Goal: Communication & Community: Answer question/provide support

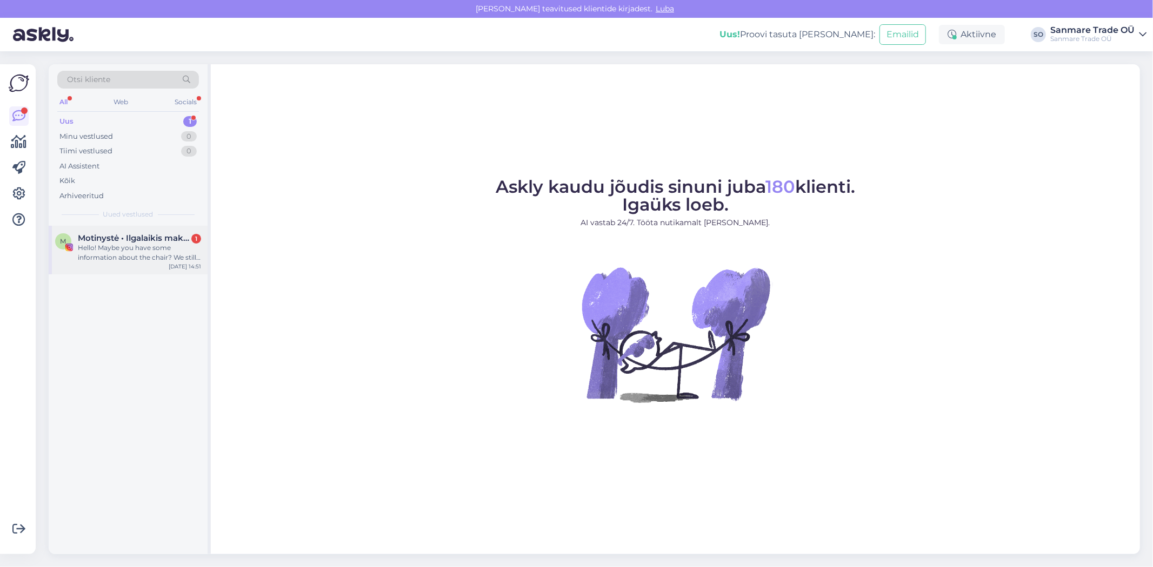
click at [106, 255] on div "Hello! Maybe you have some information about the chair? We still haven’t receiv…" at bounding box center [139, 252] width 123 height 19
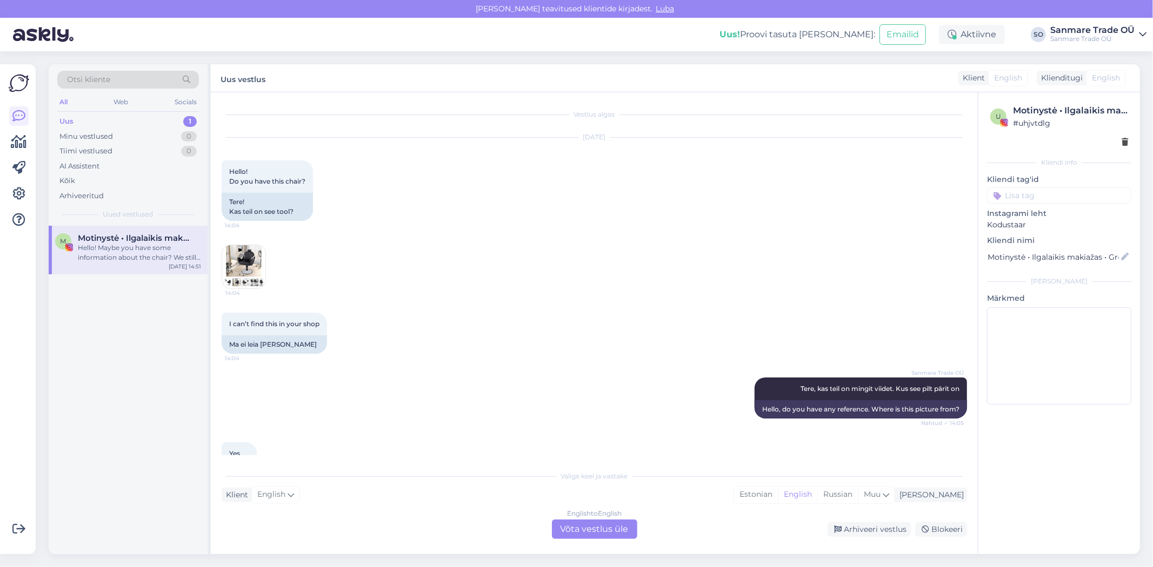
scroll to position [1505, 0]
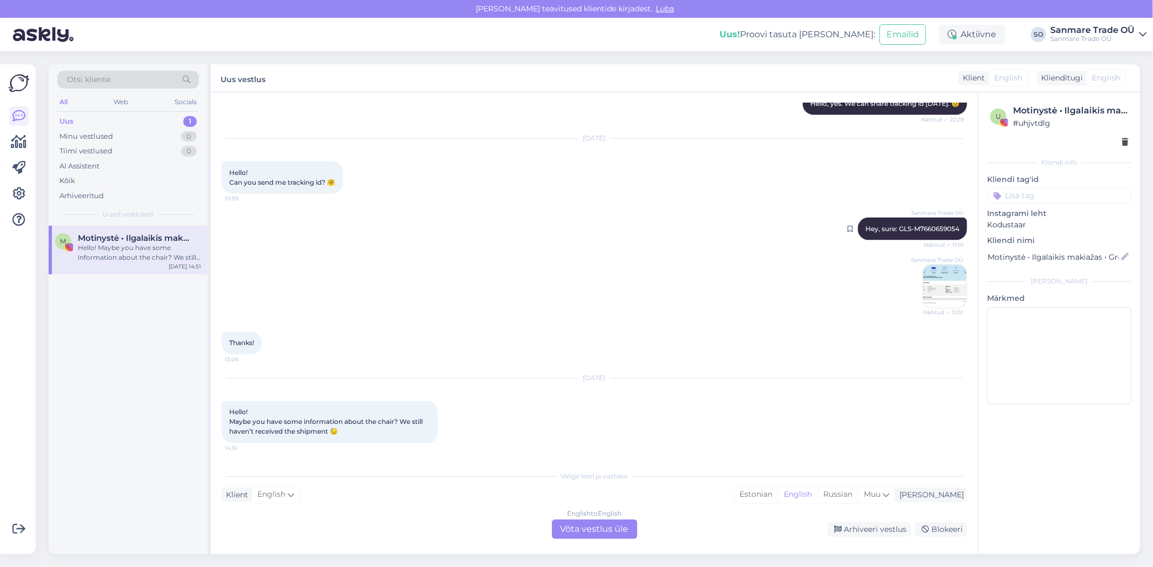
click at [932, 233] on div "Sanmare Trade OÜ Hey, sure: GLS-M7660659054 Nähtud ✓ 11:01" at bounding box center [911, 229] width 109 height 23
click at [930, 229] on span "Hey, sure: GLS-M7660659054" at bounding box center [912, 229] width 94 height 8
copy div "M7660659054 Nähtud ✓ 11:01"
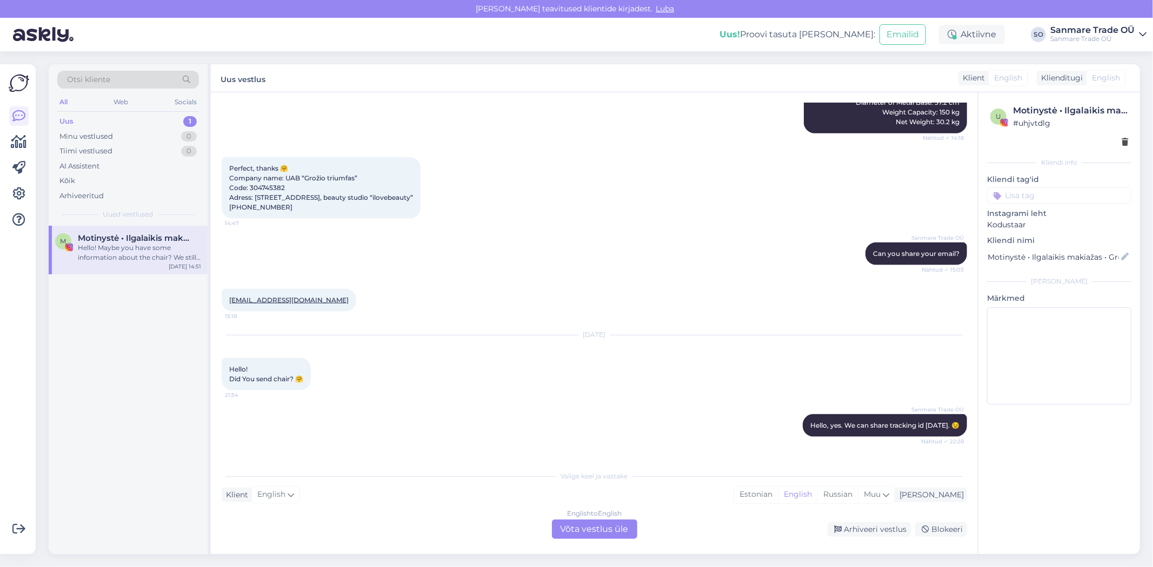
scroll to position [1145, 0]
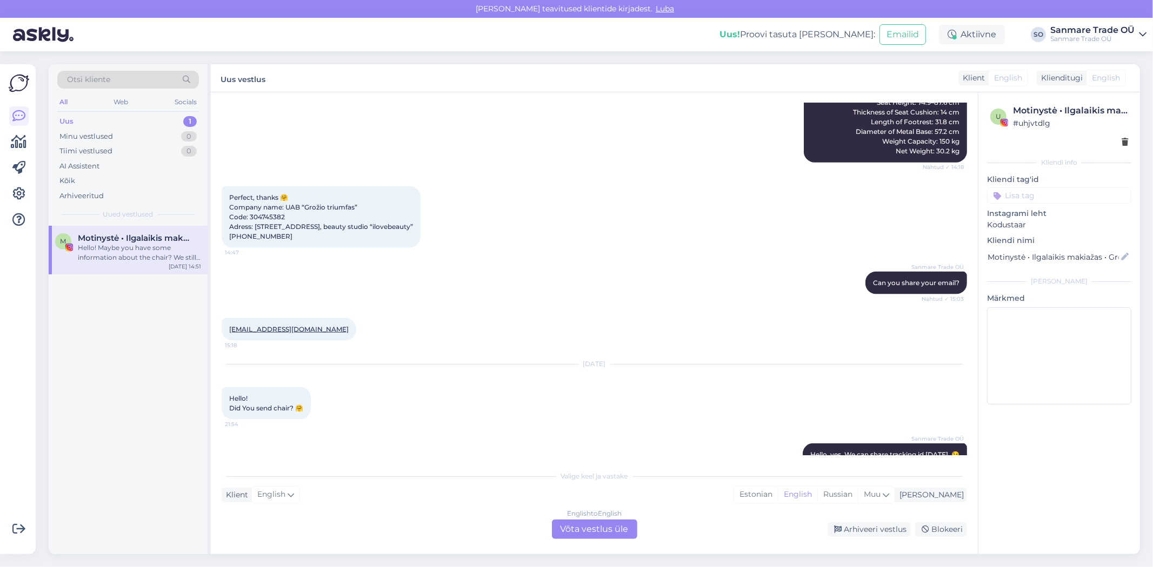
click at [584, 536] on div "English to English Võta vestlus üle" at bounding box center [594, 529] width 85 height 19
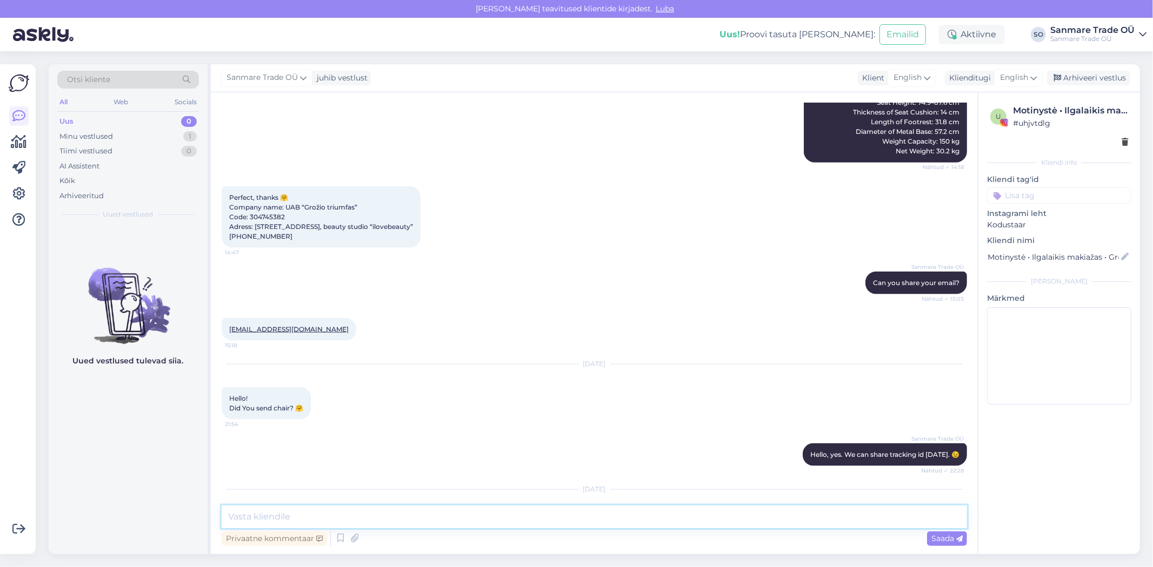
click at [406, 508] on textarea at bounding box center [594, 517] width 745 height 23
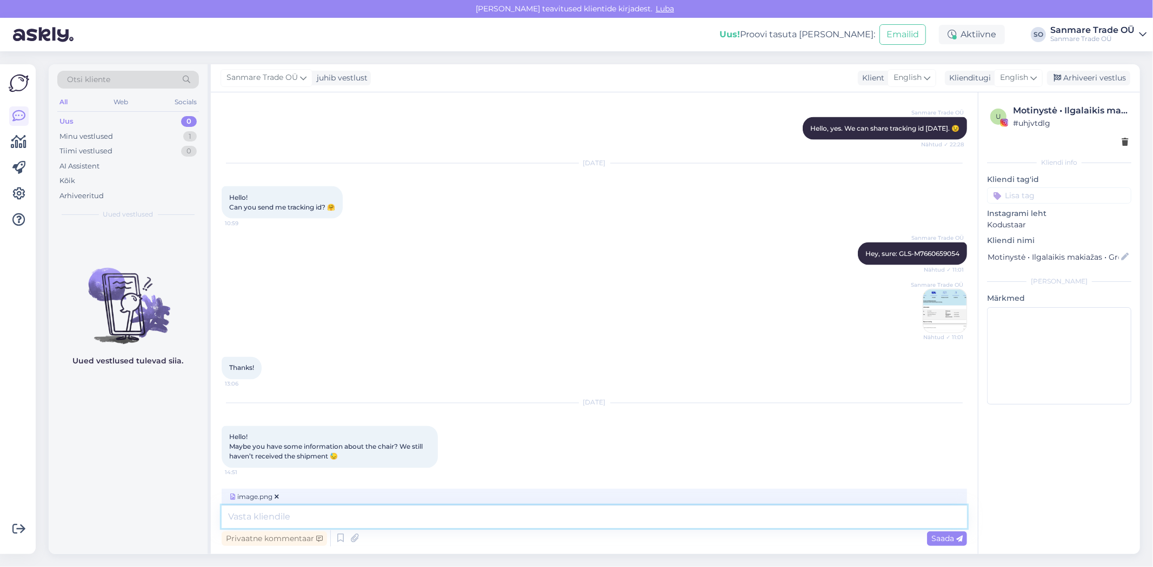
scroll to position [1482, 0]
type textarea "Hello"
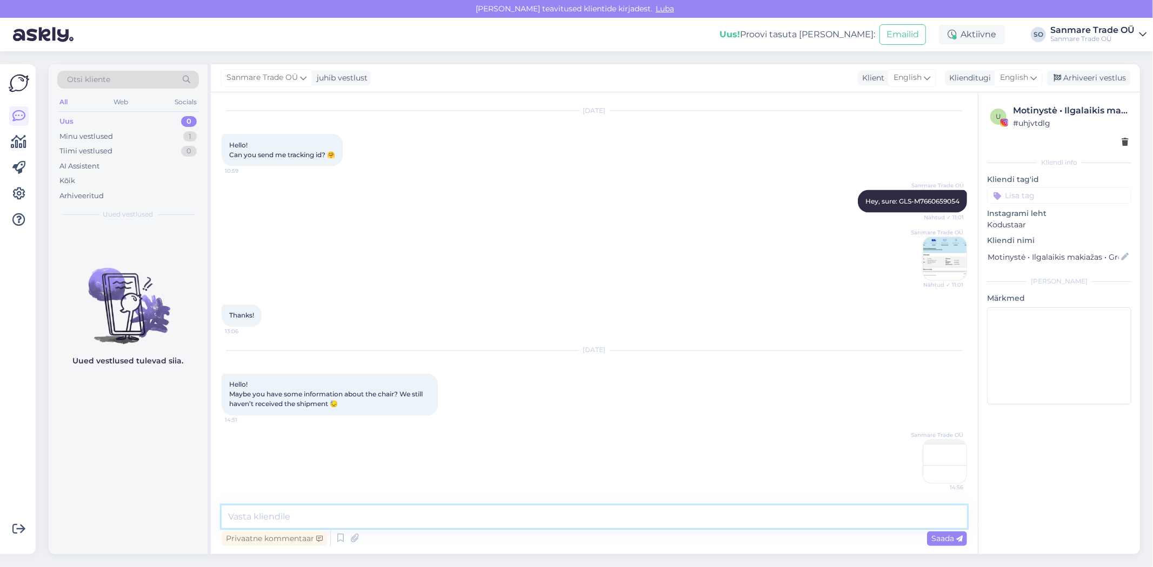
click at [368, 519] on textarea at bounding box center [594, 517] width 745 height 23
click at [929, 453] on img at bounding box center [944, 461] width 43 height 43
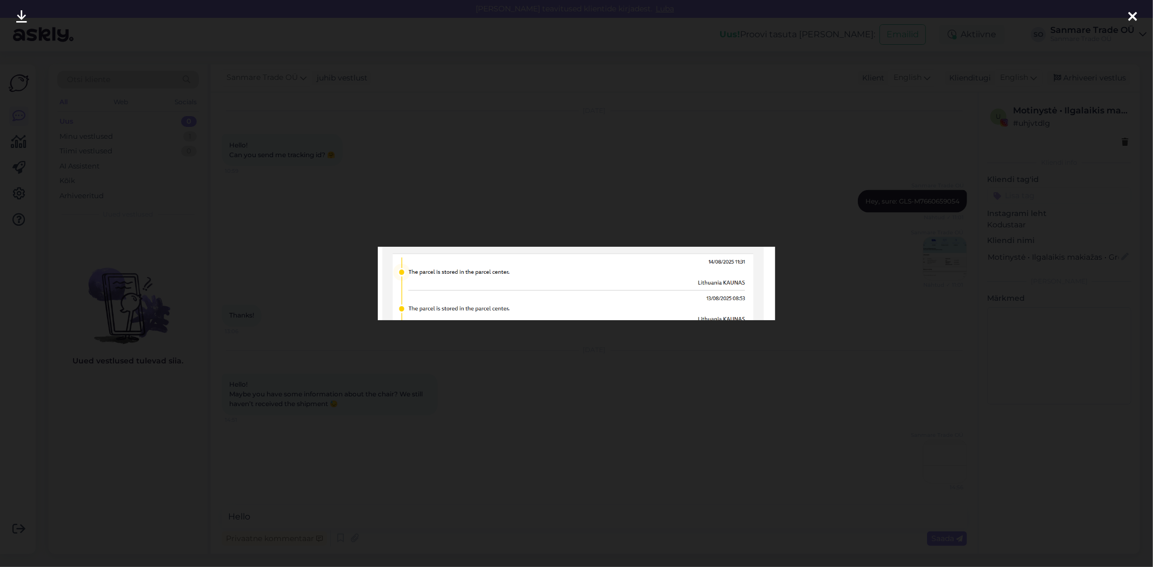
click at [780, 437] on div at bounding box center [576, 283] width 1153 height 567
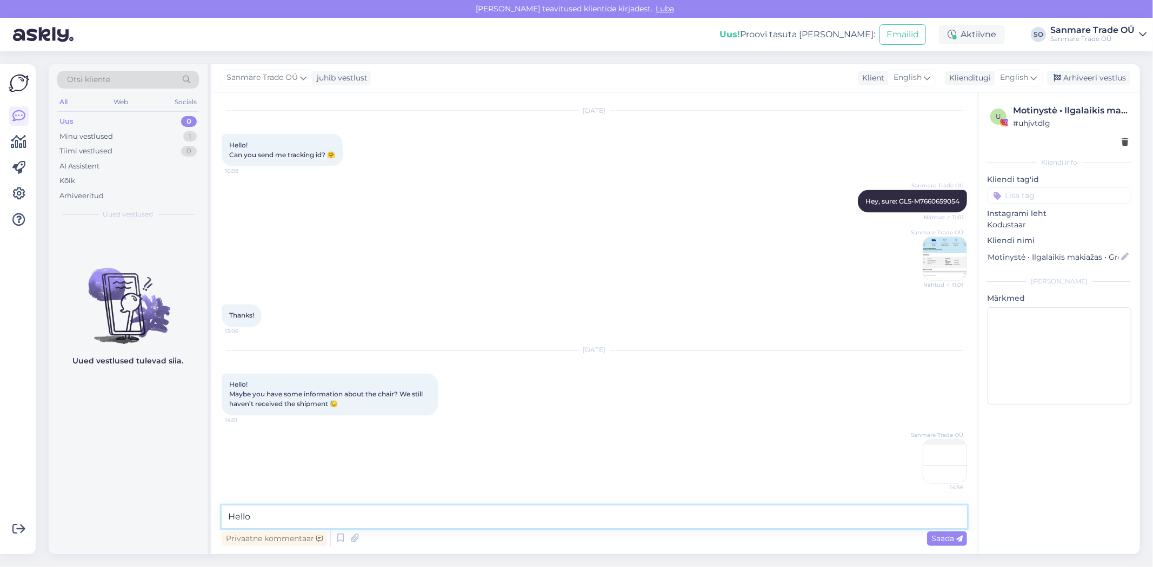
click at [306, 517] on textarea "Hello" at bounding box center [594, 517] width 745 height 23
type textarea "Hello it is in [GEOGRAPHIC_DATA], but seems like it will not move."
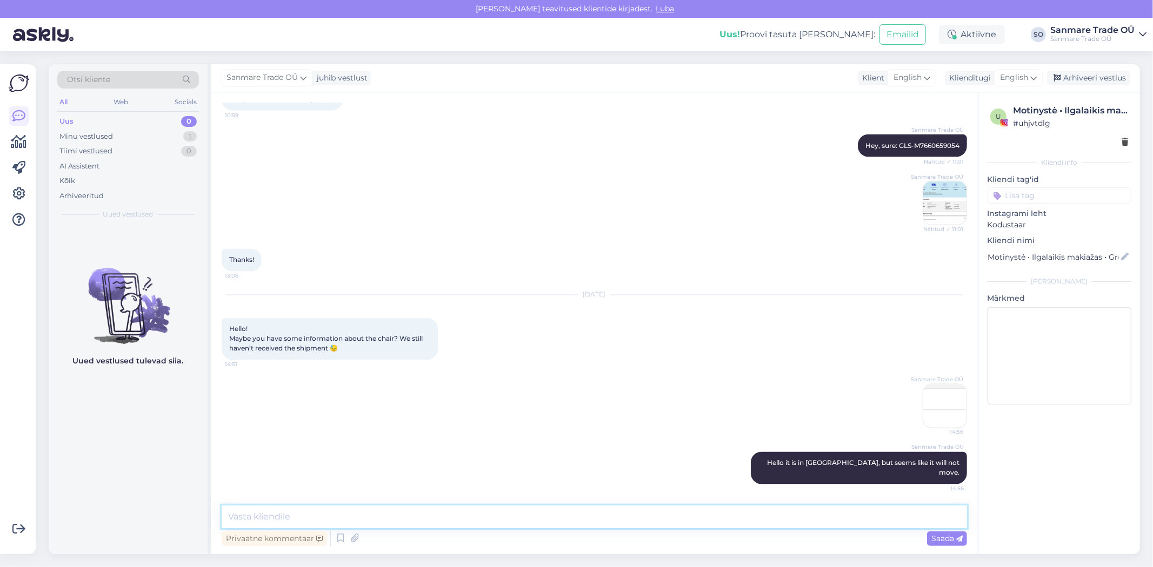
click at [374, 519] on textarea at bounding box center [594, 517] width 745 height 23
type textarea "Y"
type textarea "Maybe they try to contact you, but do not reac"
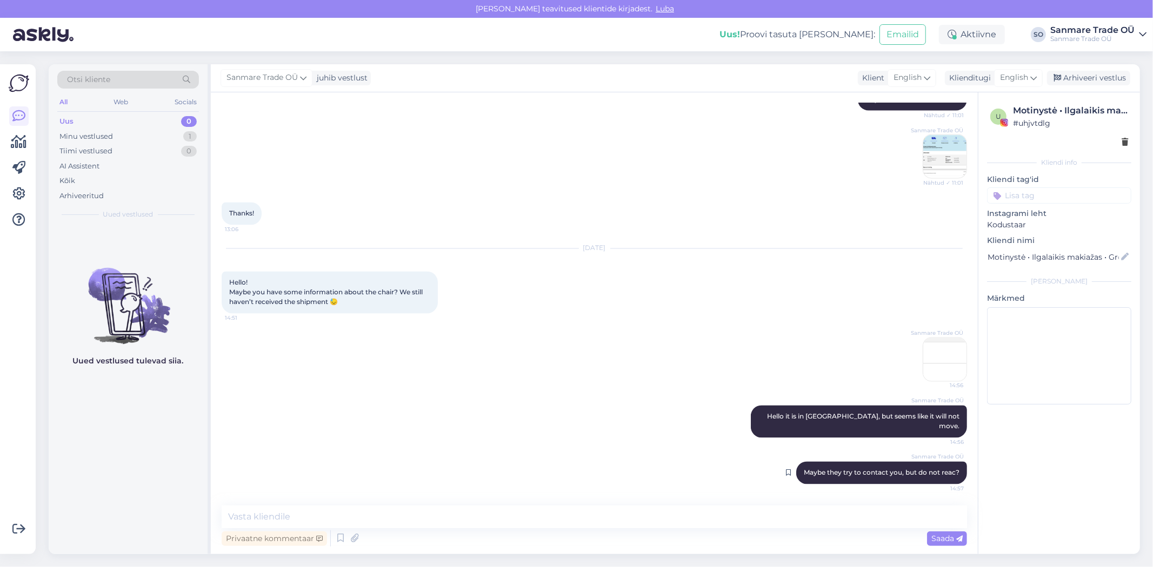
drag, startPoint x: 812, startPoint y: 471, endPoint x: 877, endPoint y: 479, distance: 65.9
click at [876, 479] on div "Sanmare Trade OÜ Maybe they try to contact you, but do not reac? 14:57" at bounding box center [881, 473] width 171 height 23
drag, startPoint x: 882, startPoint y: 477, endPoint x: 793, endPoint y: 472, distance: 89.3
click at [829, 473] on span "Maybe they try to contact you, but do not reac?" at bounding box center [881, 473] width 156 height 8
click at [365, 515] on textarea at bounding box center [594, 517] width 745 height 23
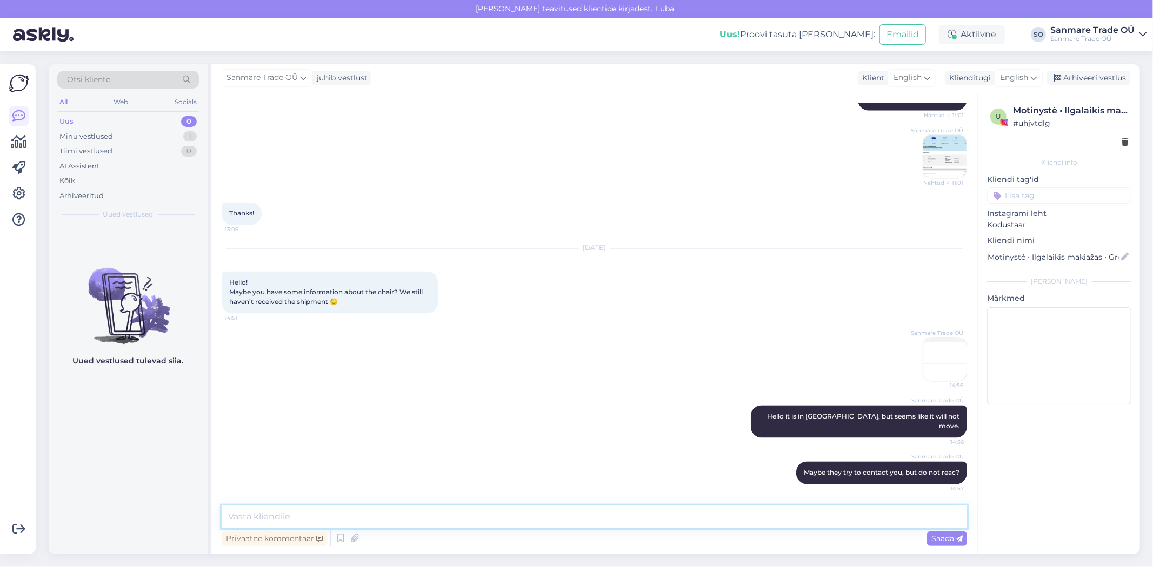
paste textarea "Tel.: [PHONE_NUMBER]"
type textarea "Tel.: [PHONE_NUMBER]"
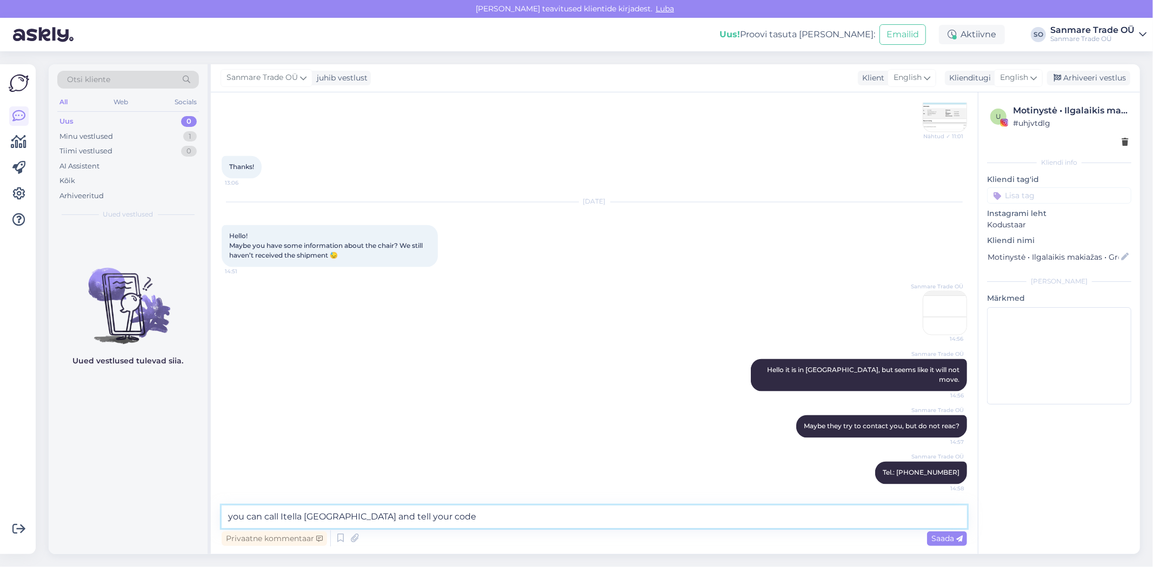
paste textarea "93839674800"
paste textarea "M7 660659054"
type textarea "you can call Itella [GEOGRAPHIC_DATA] and tell your code 93839674800 or M7 6606…"
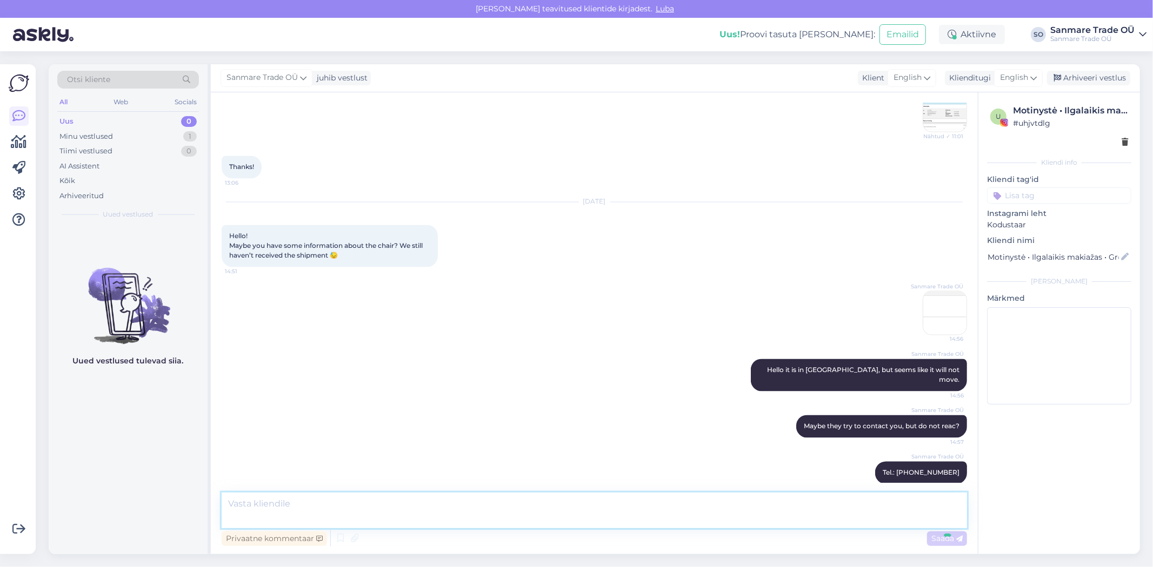
scroll to position [1729, 0]
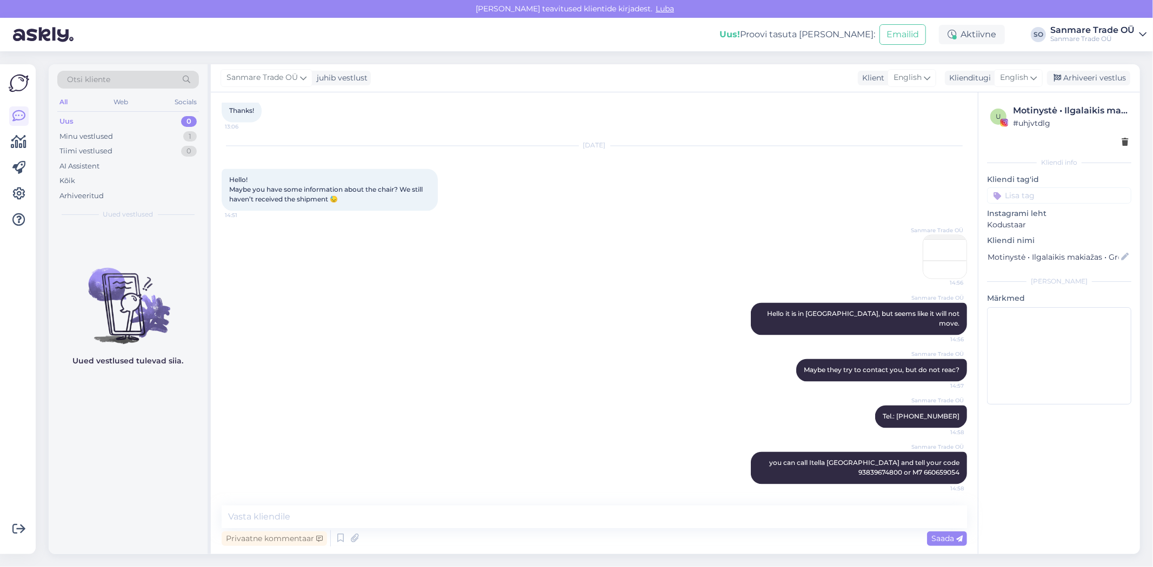
click at [923, 262] on img at bounding box center [944, 257] width 43 height 43
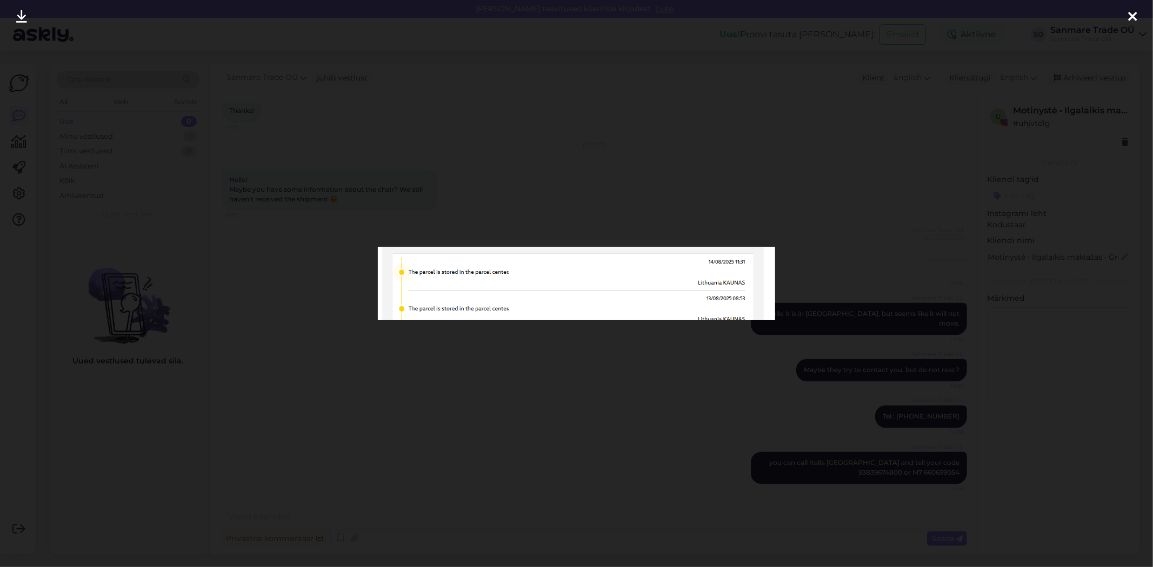
click at [1061, 389] on div at bounding box center [576, 283] width 1153 height 567
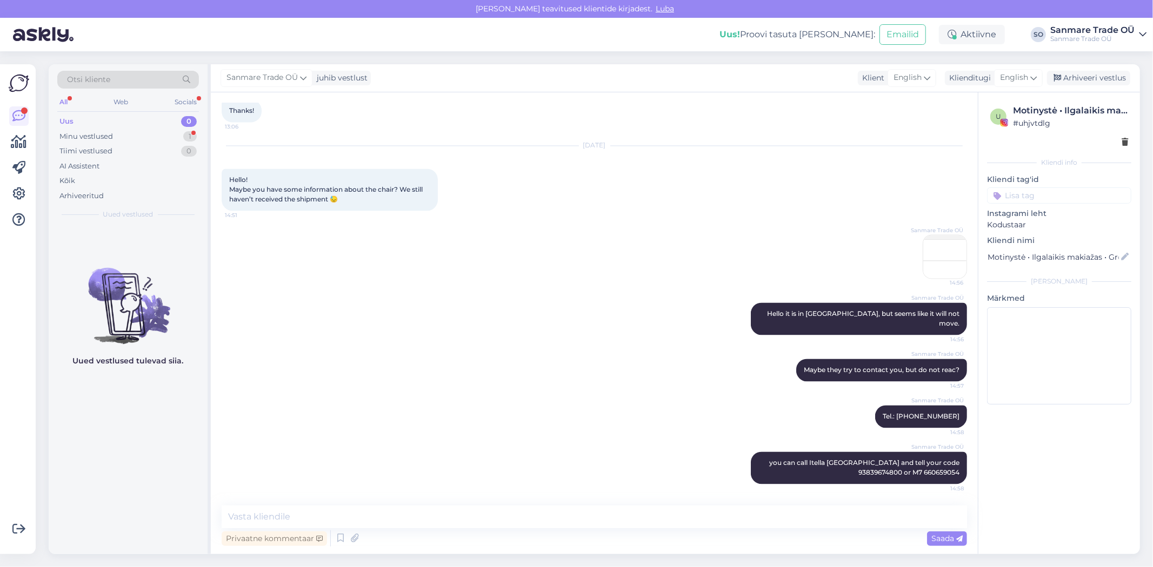
scroll to position [1797, 0]
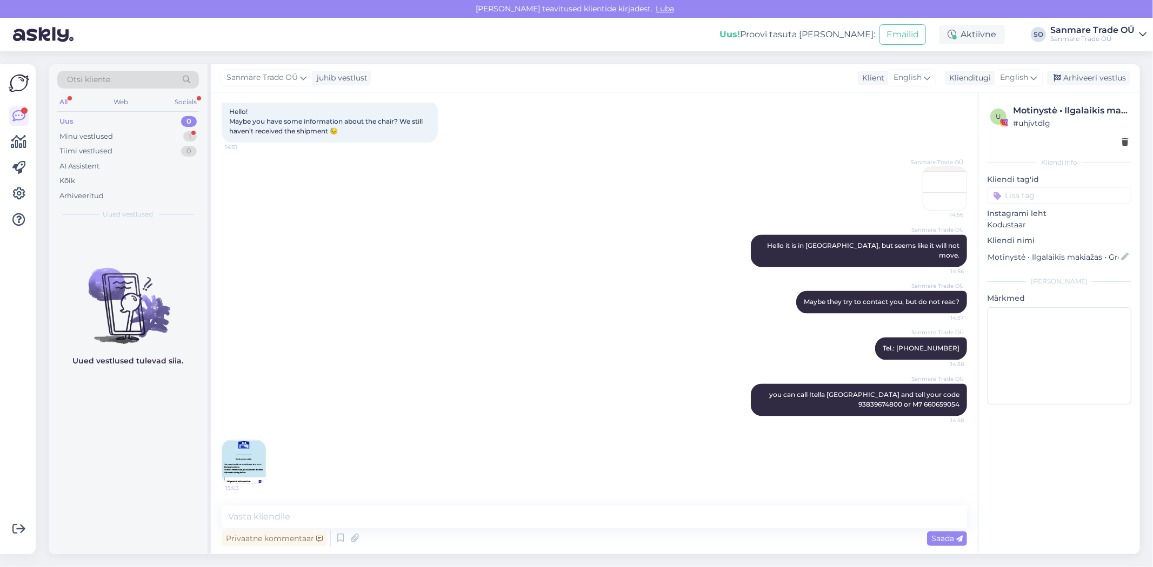
click at [246, 461] on img at bounding box center [243, 462] width 43 height 43
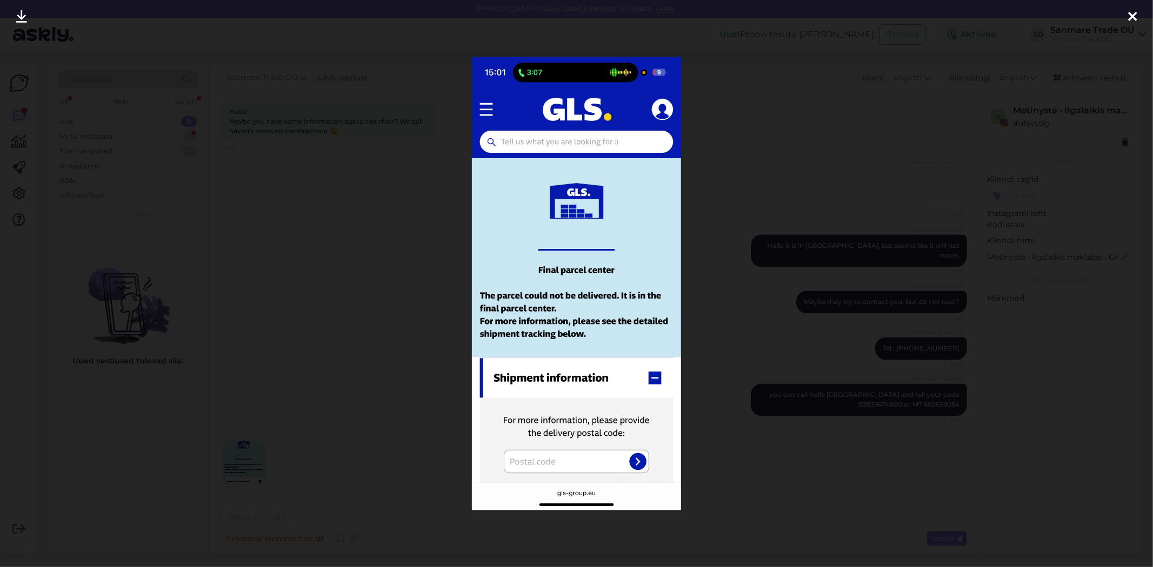
click at [320, 321] on div at bounding box center [576, 283] width 1153 height 567
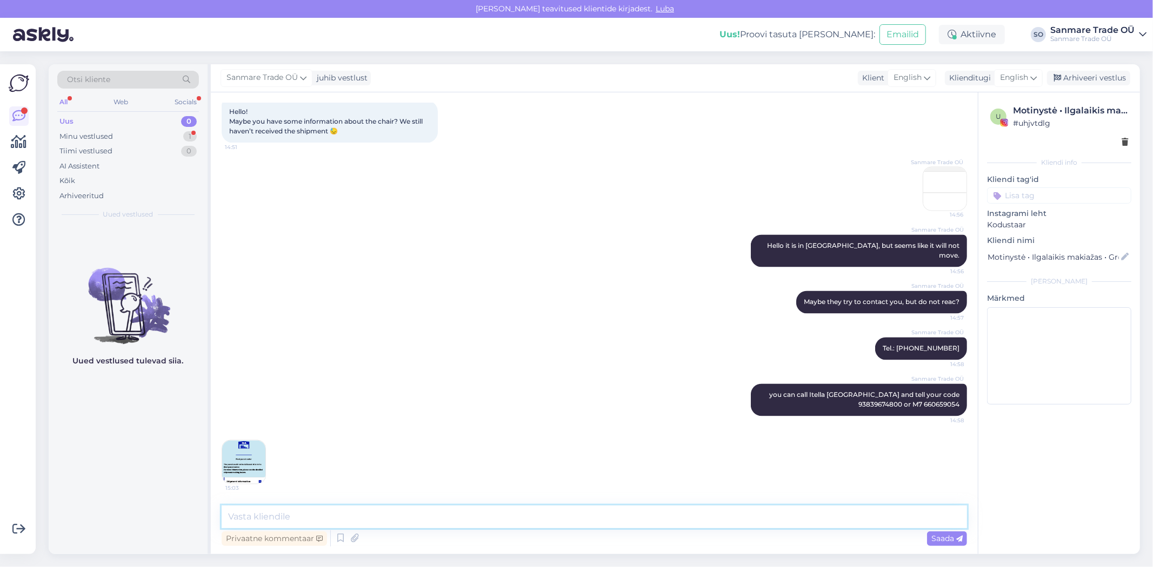
click at [291, 515] on textarea at bounding box center [594, 517] width 745 height 23
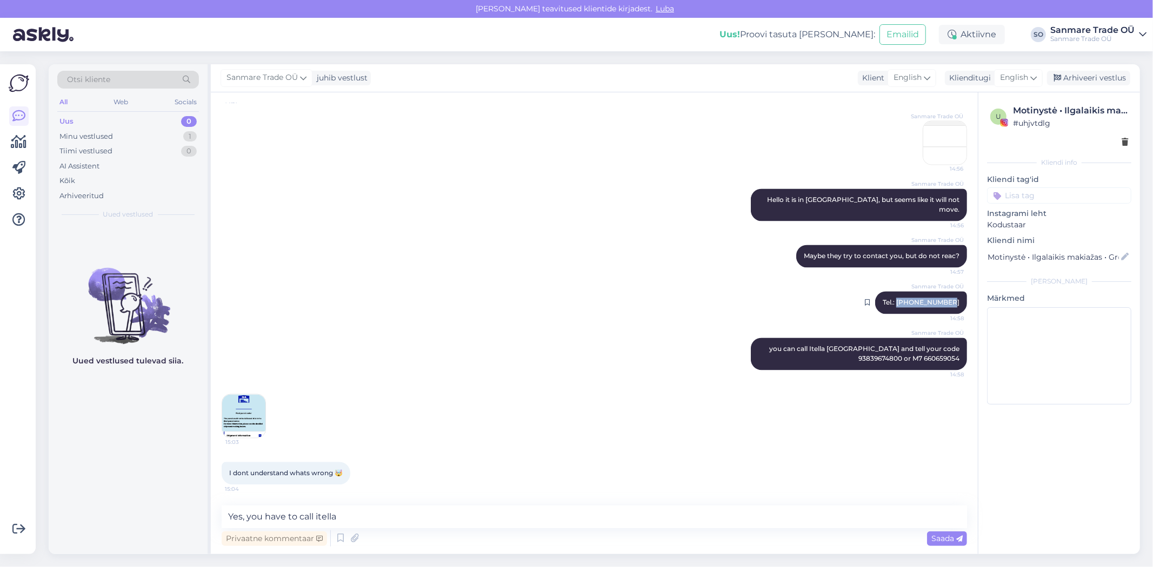
drag, startPoint x: 902, startPoint y: 299, endPoint x: 952, endPoint y: 297, distance: 49.2
click at [952, 297] on div "Sanmare Trade OÜ Tel.: [PHONE_NUMBER]:58" at bounding box center [921, 302] width 92 height 23
copy span "[PHONE_NUMBER]"
click at [391, 520] on textarea "Yes, you have to call itella" at bounding box center [594, 517] width 745 height 23
paste textarea "[PHONE_NUMBER]"
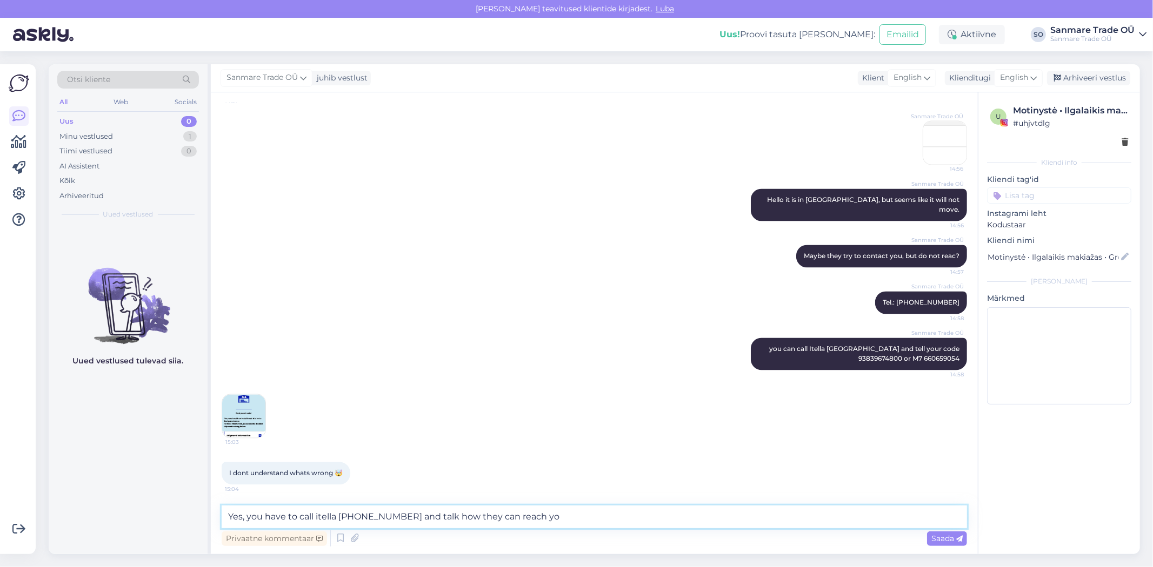
type textarea "Yes, you have to call itella [PHONE_NUMBER] and talk how they can reach you"
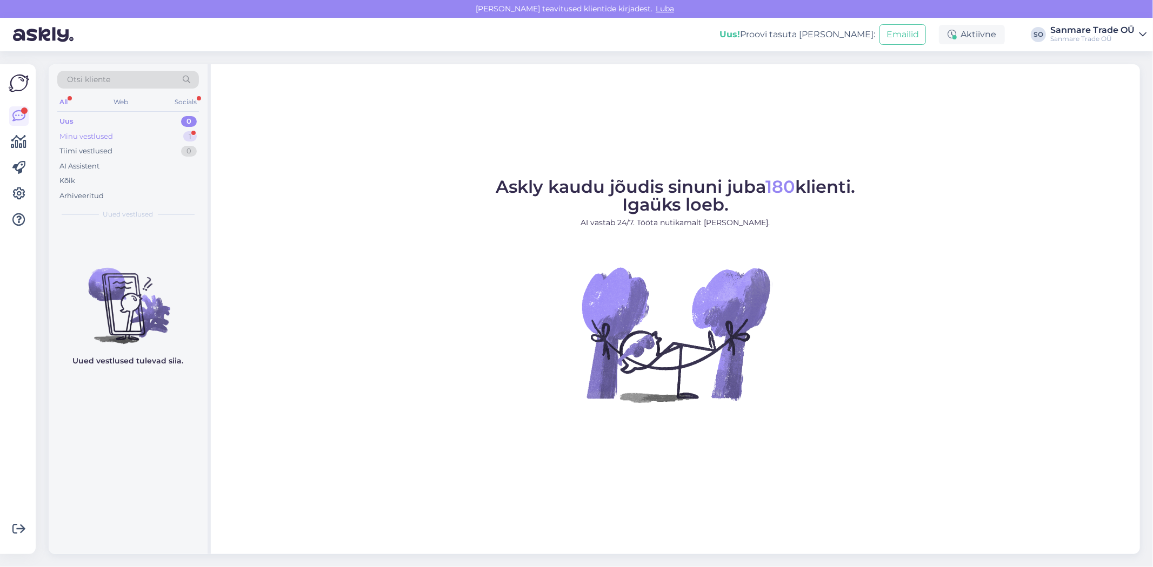
click at [92, 137] on div "Minu vestlused" at bounding box center [85, 136] width 53 height 11
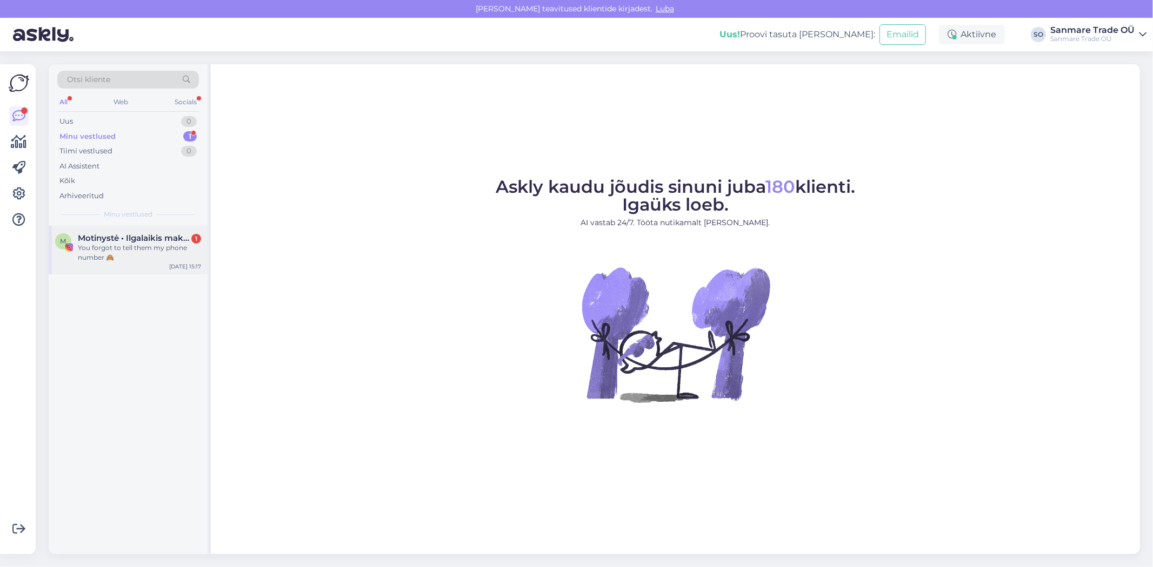
click at [99, 244] on div "You forgot to tell them my phone number 🙈" at bounding box center [139, 252] width 123 height 19
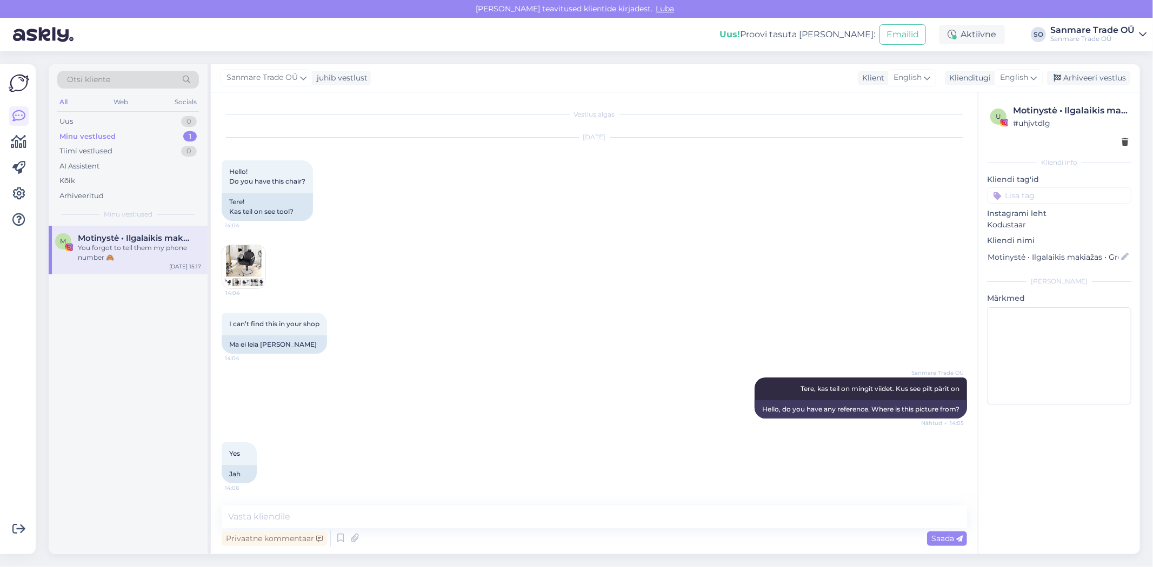
scroll to position [1946, 0]
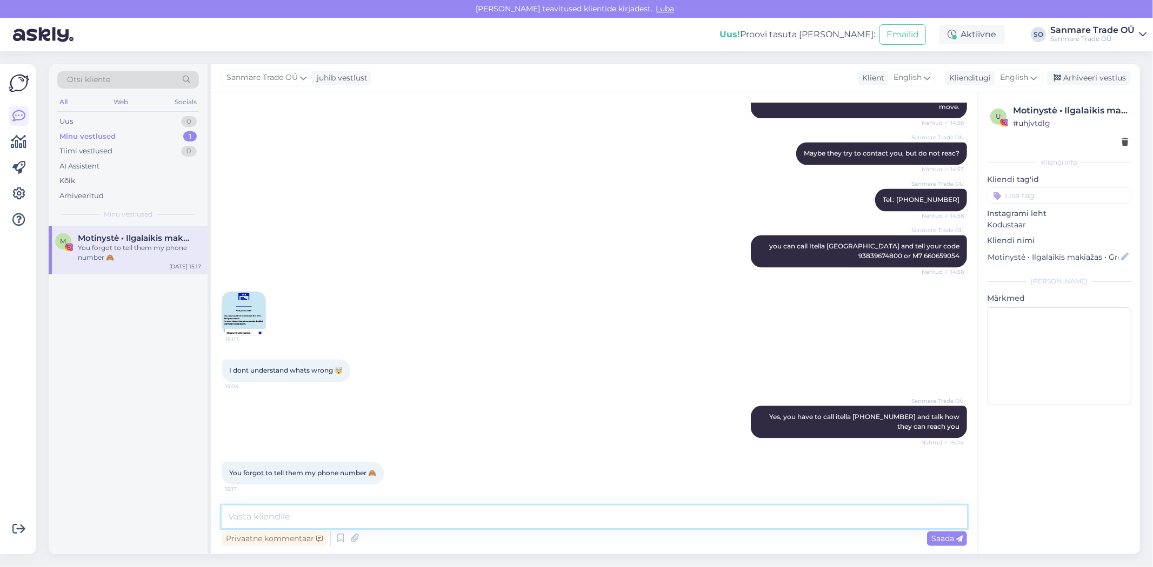
click at [304, 517] on textarea at bounding box center [594, 517] width 745 height 23
type textarea "Hmm, very interesting,"
click at [377, 519] on textarea "Hmm, very interesting," at bounding box center [594, 517] width 745 height 23
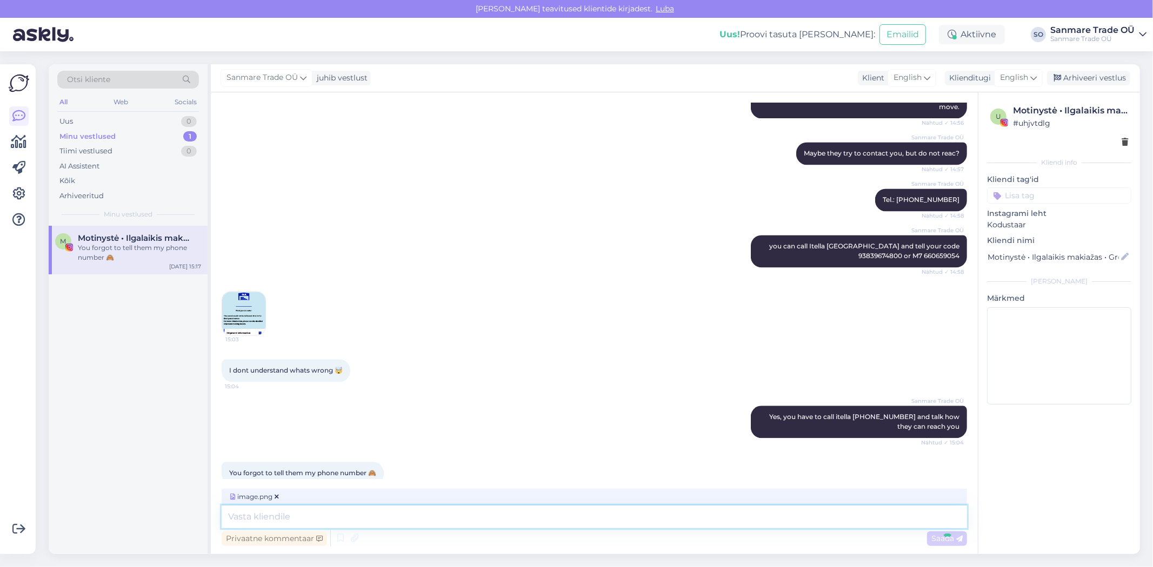
scroll to position [2061, 0]
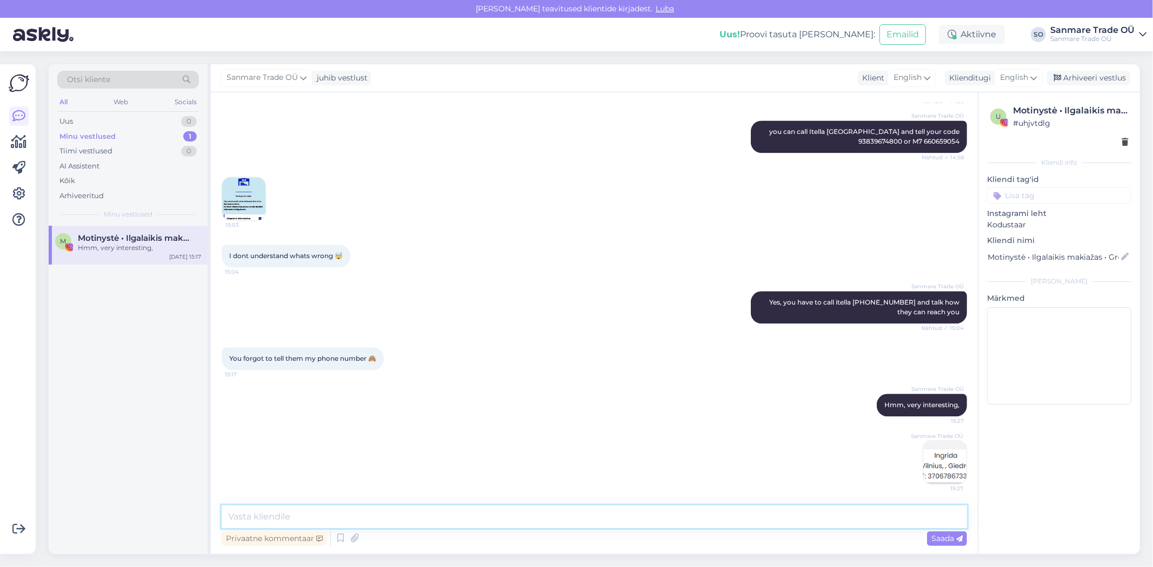
click at [732, 523] on textarea at bounding box center [594, 517] width 745 height 23
type textarea "not the first time with GLS/Itella though"
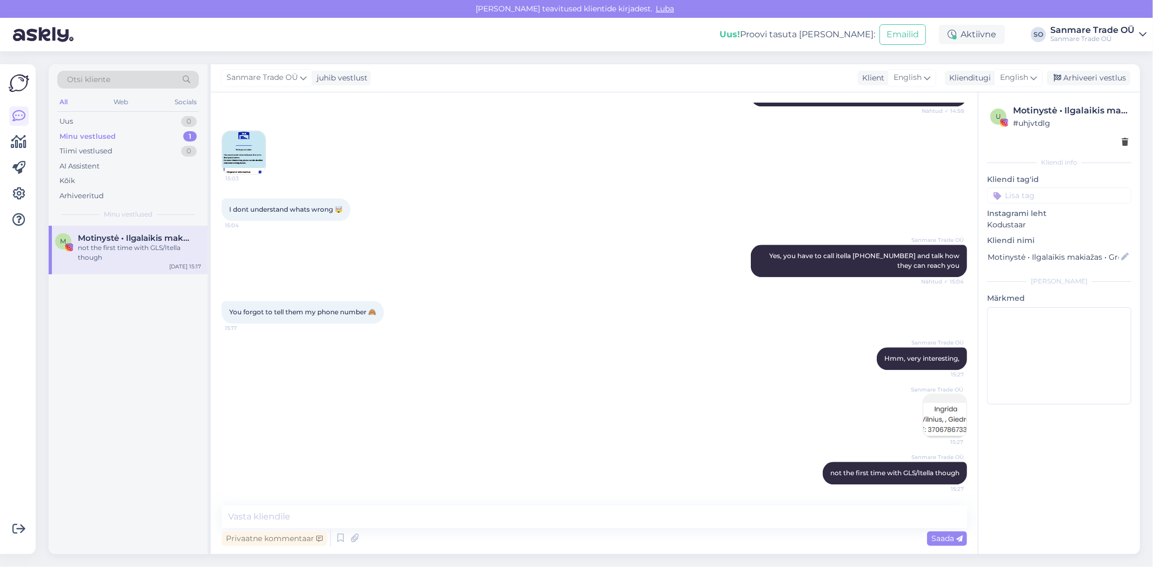
click at [927, 414] on img at bounding box center [944, 415] width 43 height 43
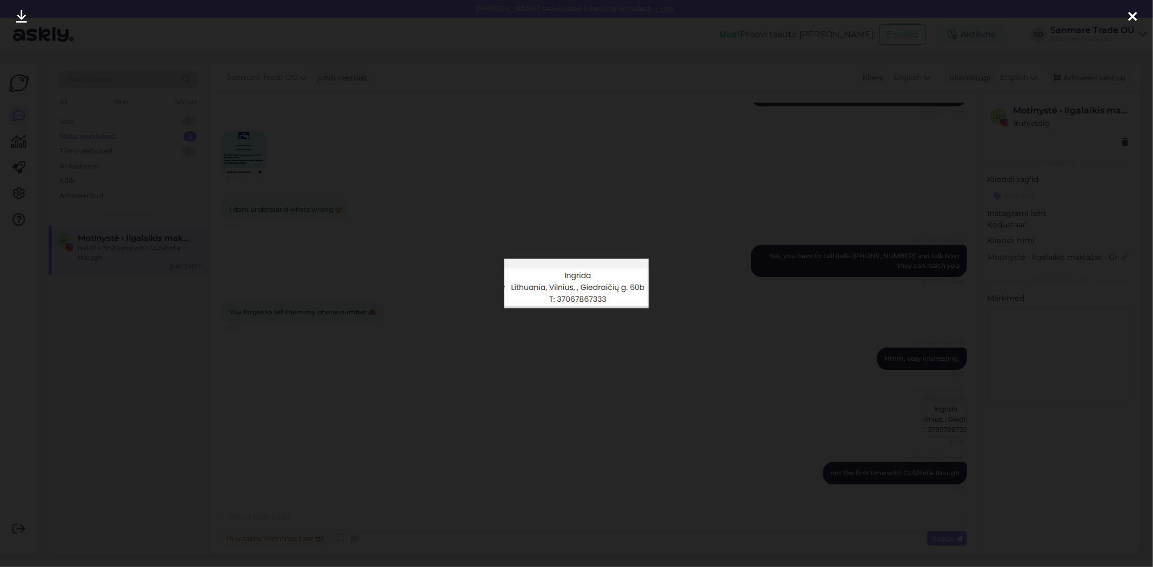
click at [644, 434] on div at bounding box center [576, 283] width 1153 height 567
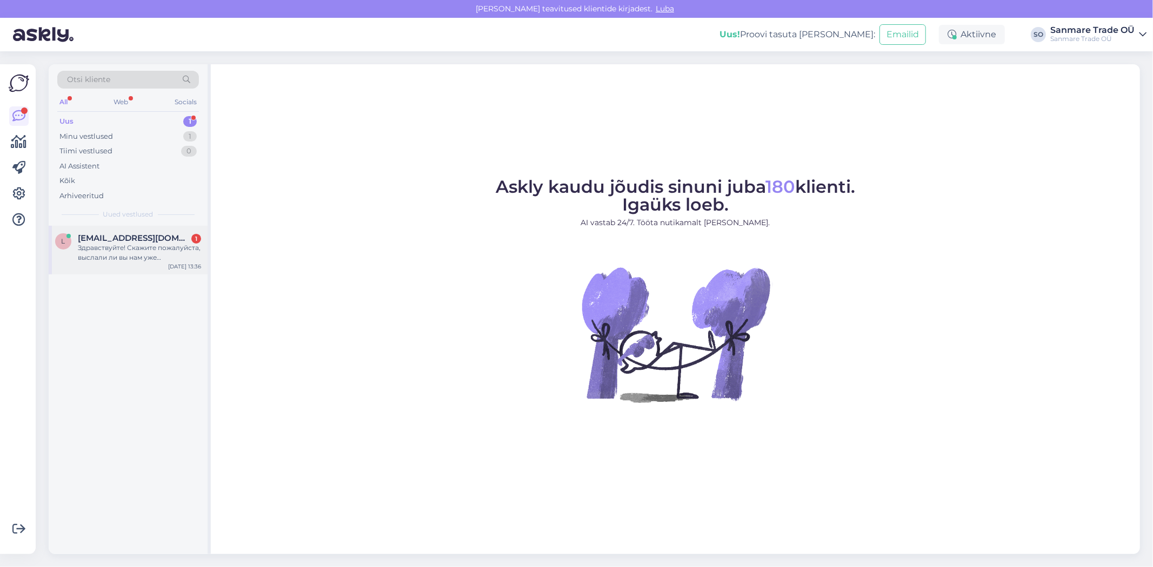
click at [147, 260] on div "Здравствуйте! Скажите пожалуйста, выслали ли вы нам уже недостающие детали для …" at bounding box center [139, 252] width 123 height 19
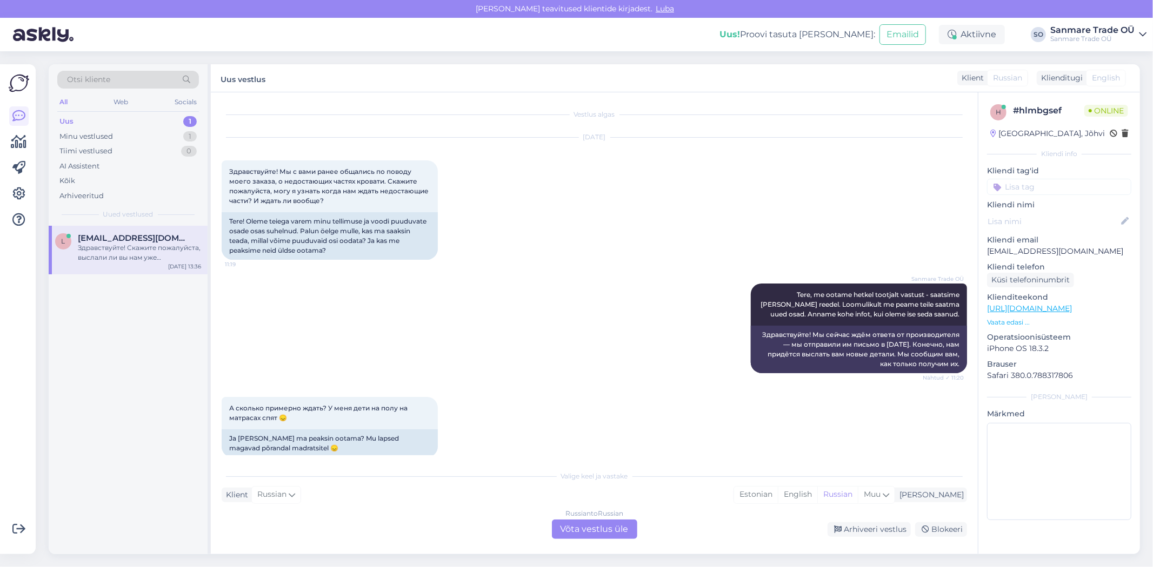
scroll to position [326, 0]
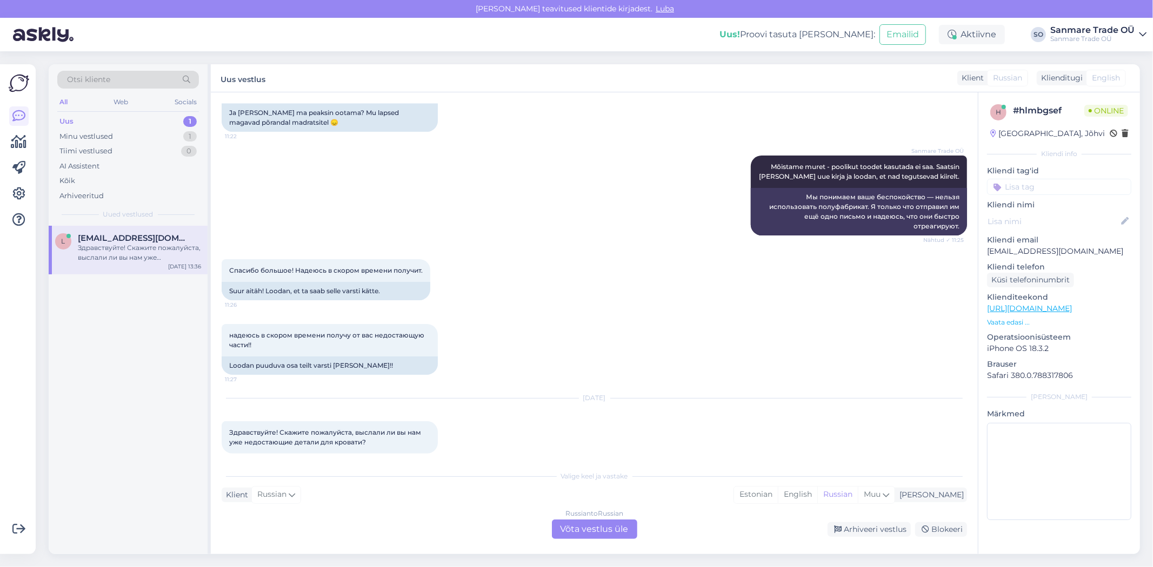
click at [612, 523] on div "Russian to Russian Võta vestlus üle" at bounding box center [594, 529] width 85 height 19
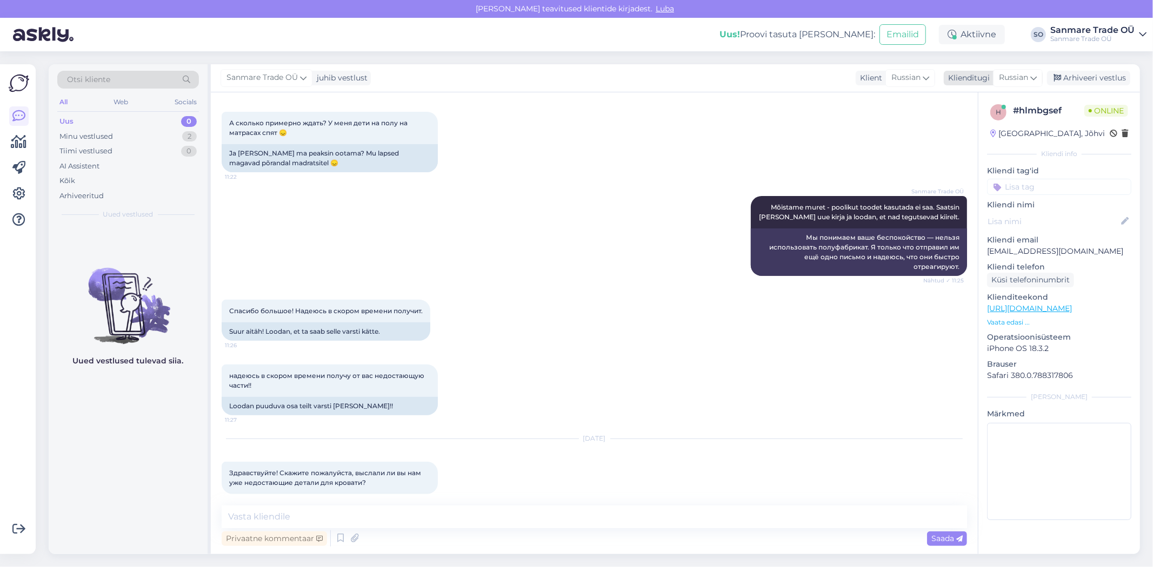
click at [1028, 74] on span "Russian" at bounding box center [1013, 78] width 29 height 12
type input "est"
click at [979, 128] on link "Estonian" at bounding box center [993, 125] width 119 height 17
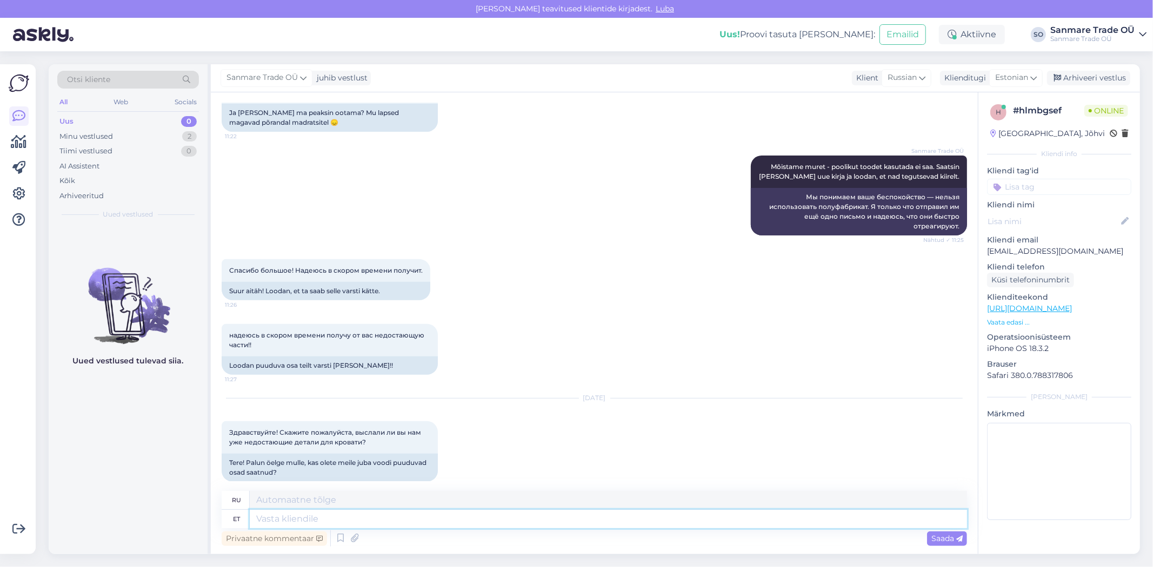
click at [365, 517] on textarea at bounding box center [608, 519] width 717 height 18
type textarea "Tere!"
type textarea "Привет!"
type textarea "Tere! M"
type textarea "Привет! М"
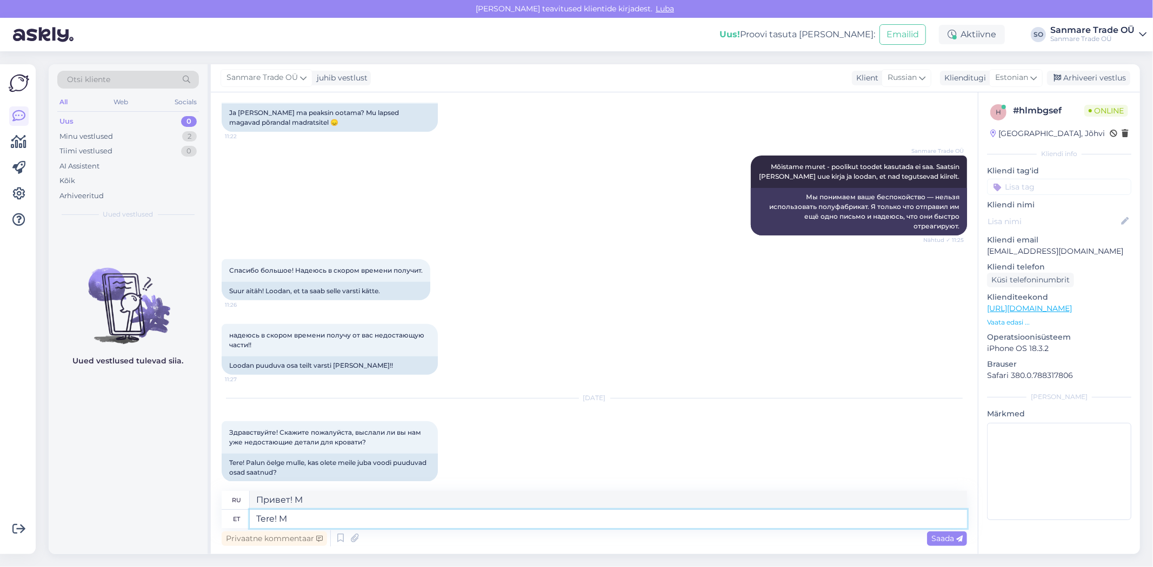
type textarea "Tere!"
type textarea "Привет!"
type textarea "Tere! Tootja an"
type textarea "Здравствуйте! Производитель"
type textarea "Tere! Tootja andis te"
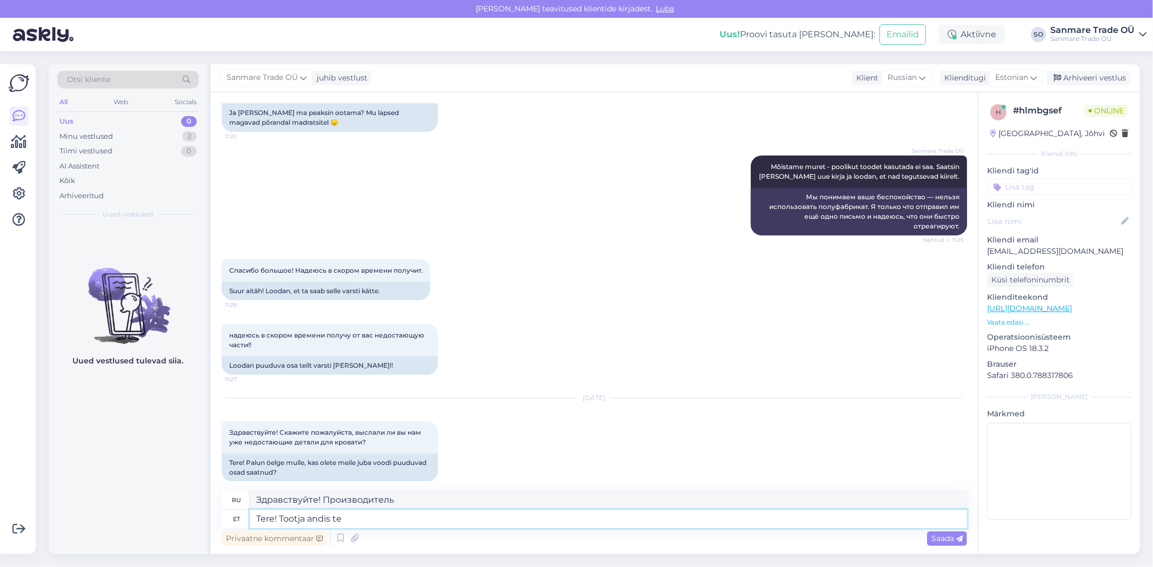
type textarea "Здравствуйте! Производитель дал"
type textarea "Tere! Tootja andis teada, et"
type textarea "Здравствуйте! Производитель объявил:"
type textarea "Tere! Tootja andis teada, et"
type textarea "Здравствуйте! Производитель заявил, что"
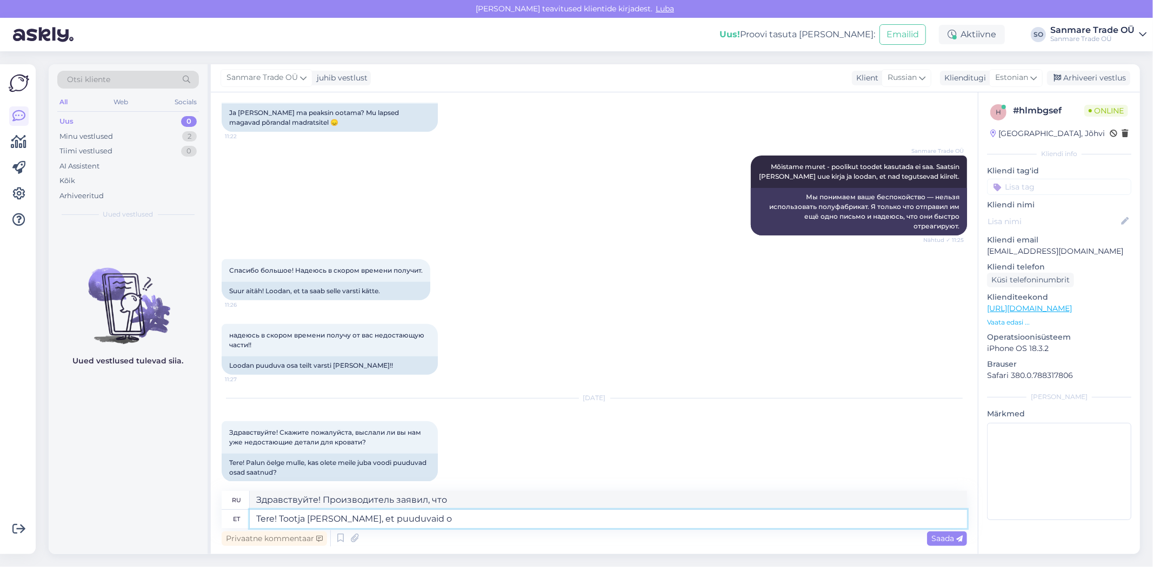
type textarea "Tere! Tootja andis teada, et puuduvaid os"
type textarea "Здравствуйте! Производитель сообщил, что пропавший"
type textarea "Tere! Tootja andis teada, et puuduvaid osasid l"
type textarea "Здравствуйте! Производитель сообщил, что некоторых деталей не хватает."
type textarea "Tere! Tootja andis teada, et puuduvaid osasid valmistatakse."
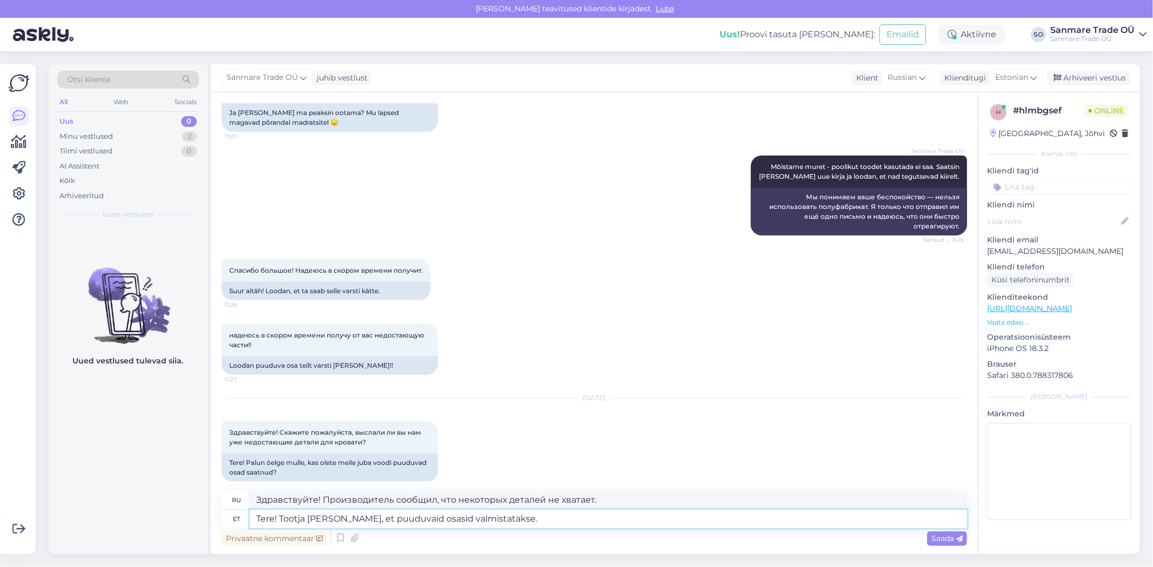
type textarea "Здравствуйте! Производитель объявил, что недостающие детали находятся в процесс…"
type textarea "Tere! Tootja andis teada, et puuduvaid osasid valmistatakse. Pannakse t"
type textarea "Здравствуйте! Производитель объявил, что недостающие детали изготавливаются. Бу…"
type textarea "Tere! Tootja andis teada, et puuduvaid osasid valmistatakse. Pannakse teele es"
type textarea "Здравствуйте! Производитель объявил, что недостающие детали изготавливаются. Бу…"
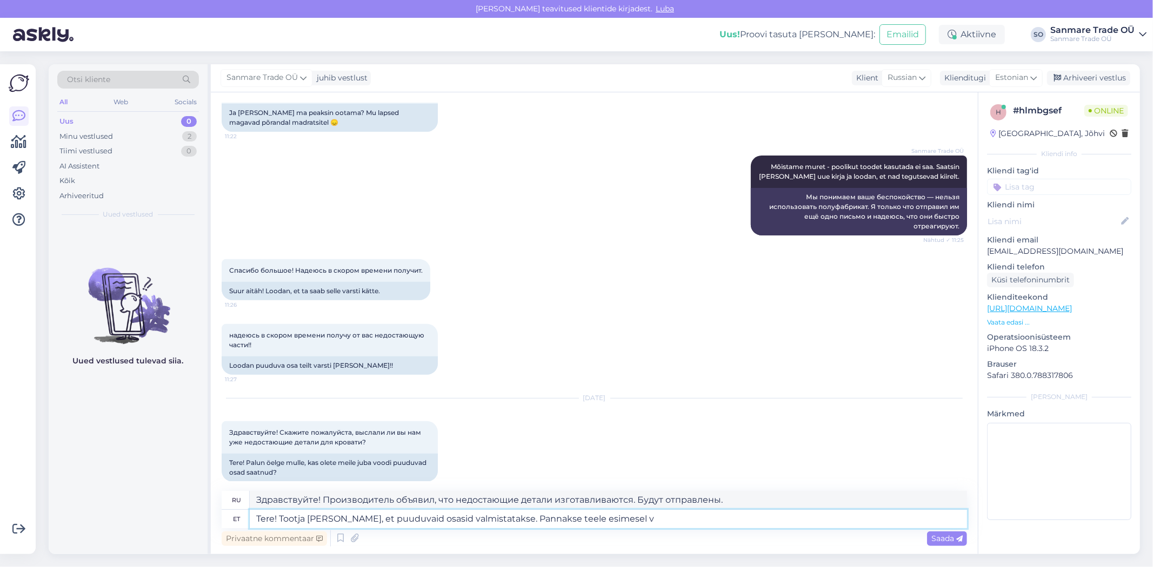
type textarea "Tere! Tootja andis teada, et puuduvaid osasid valmistatakse. Pannakse teele esi…"
type textarea "Здравствуйте! Производитель объявил, что недостающие детали находятся в процесс…"
type textarea "Tere! Tootja andis teada, et puuduvaid osasid valmistatakse. Pannakse teele esi…"
type textarea "Здравствуйте! Производитель объявил, что недостающие детали изготавливаются. Он…"
type textarea "Tere! Tootja andis teada, et puuduvaid osasid valmistatakse. Pannakse teele esi…"
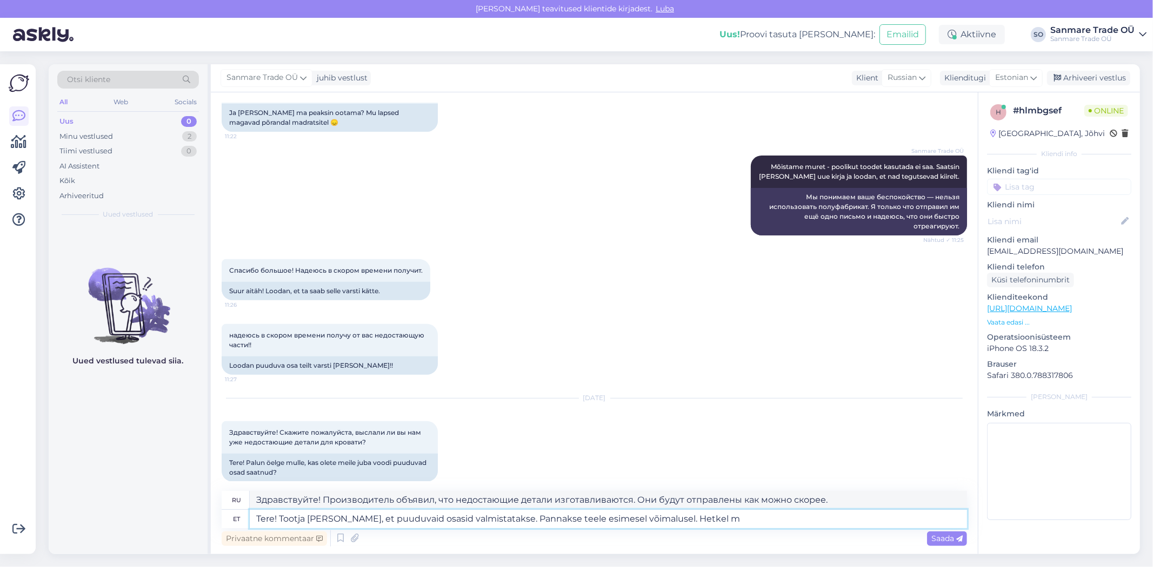
type textarea "Здравствуйте! Производитель объявил, что недостающие детали находятся в процесс…"
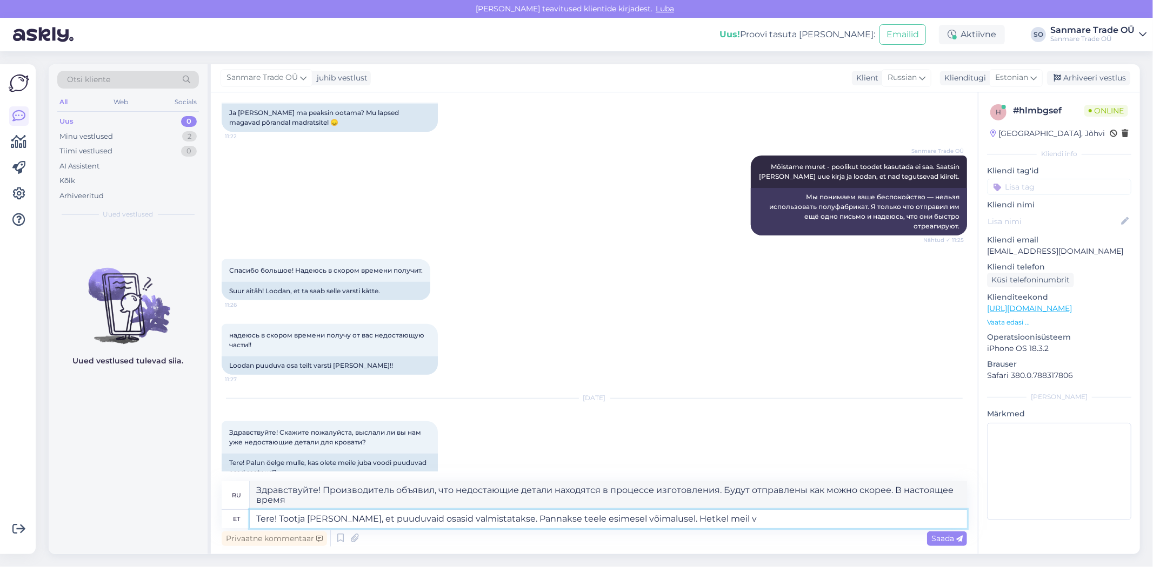
type textarea "Tere! Tootja andis teada, et puuduvaid osasid valmistatakse. Pannakse teele esi…"
type textarea "Здравствуйте! Производитель объявил, что недостающие детали находятся в процесс…"
type textarea "Tere! Tootja andis teada, et puuduvaid osasid valmistatakse. Pannakse teele esi…"
type textarea "Здравствуйте! Производитель объявил, что недостающие детали находятся в произво…"
type textarea "Tere! Tootja andis teada, et puuduvaid osasid valmistatakse. Pannakse teele esi…"
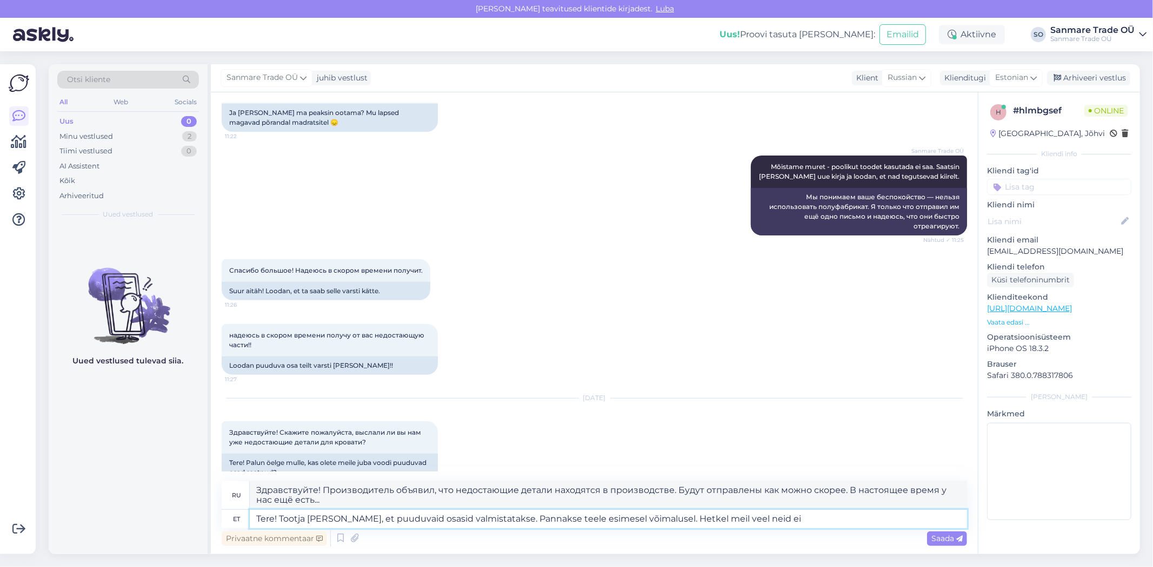
type textarea "Здравствуйте! Производитель сообщил, что недостающие детали находятся в процесс…"
type textarea "Tere! Tootja andis teada, et puuduvaid osasid valmistatakse. Pannakse teele esi…"
type textarea "Здравствуйте! Производитель объявил, что недостающие детали изготавливаются. Он…"
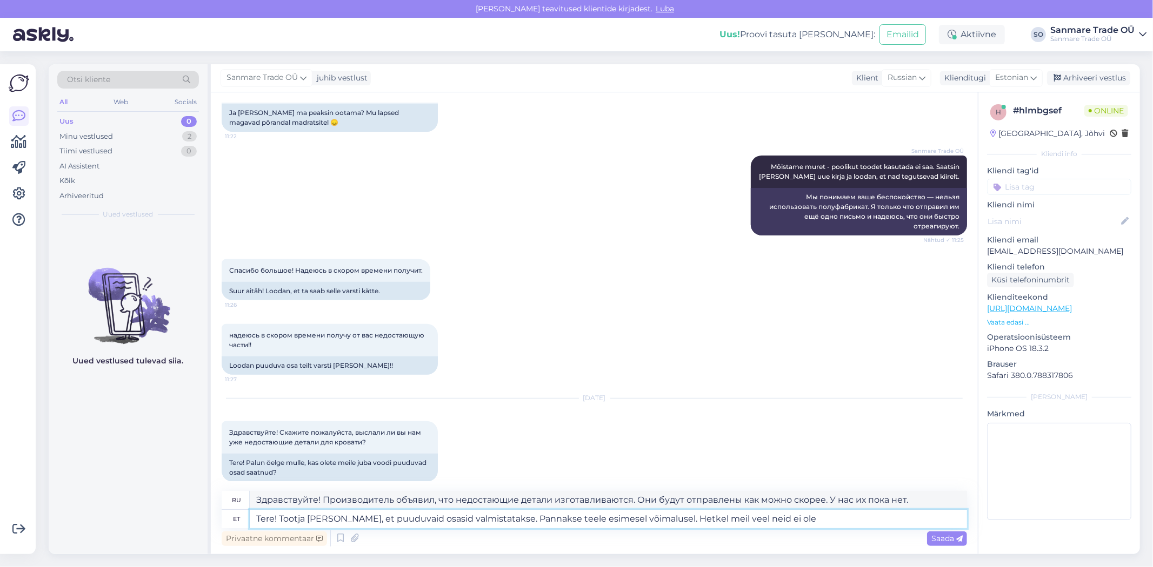
type textarea "Tere! Tootja andis teada, et puuduvaid osasid valmistatakse. Pannakse teele esi…"
type textarea "Здравствуйте! Производитель объявил, что недостающие детали находятся в процесс…"
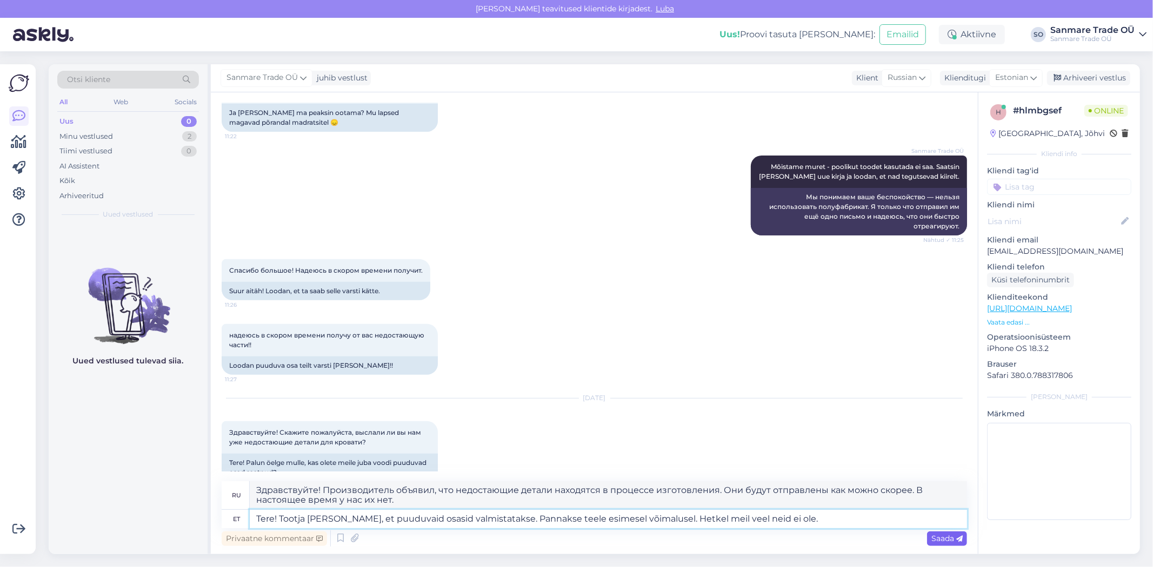
type textarea "Tere! Tootja andis teada, et puuduvaid osasid valmistatakse. Pannakse teele esi…"
click at [950, 532] on div "Saada" at bounding box center [947, 539] width 40 height 15
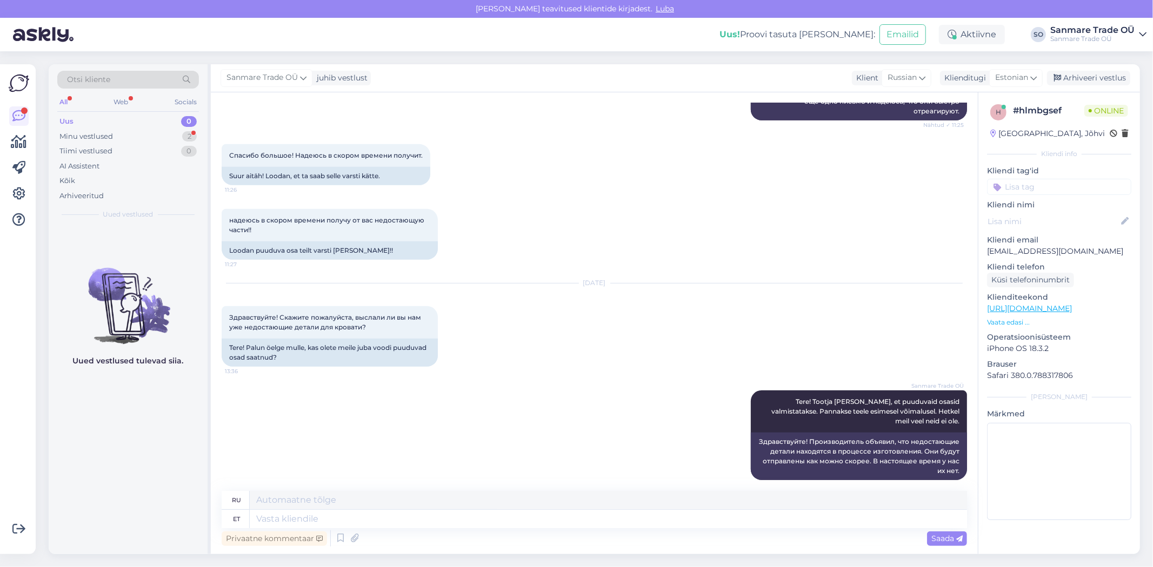
scroll to position [515, 0]
